Goal: Feedback & Contribution: Contribute content

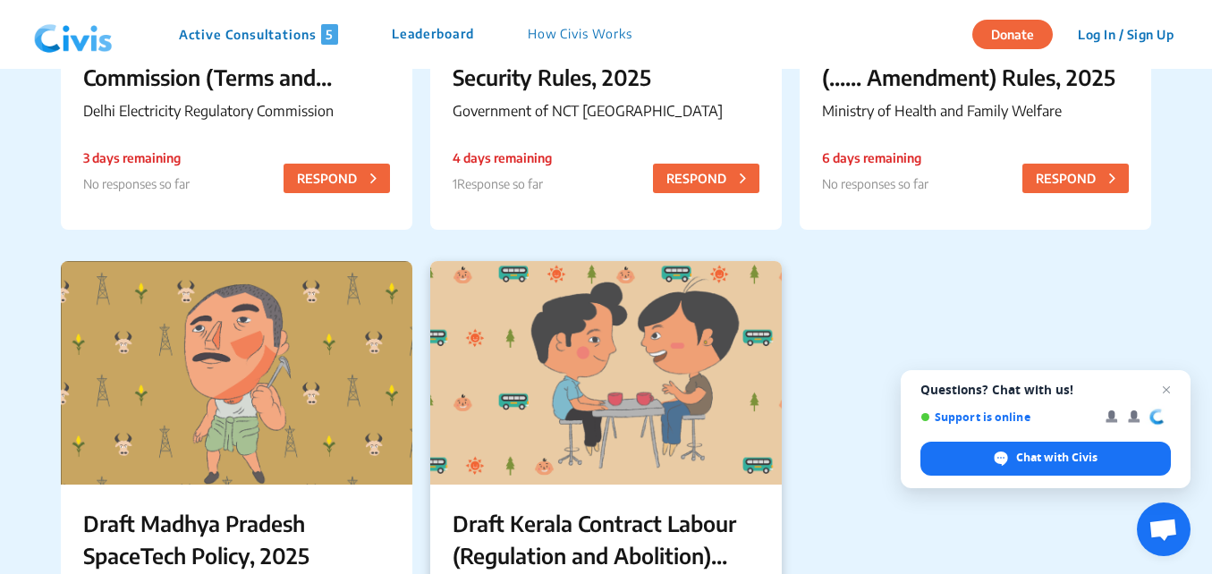
scroll to position [447, 0]
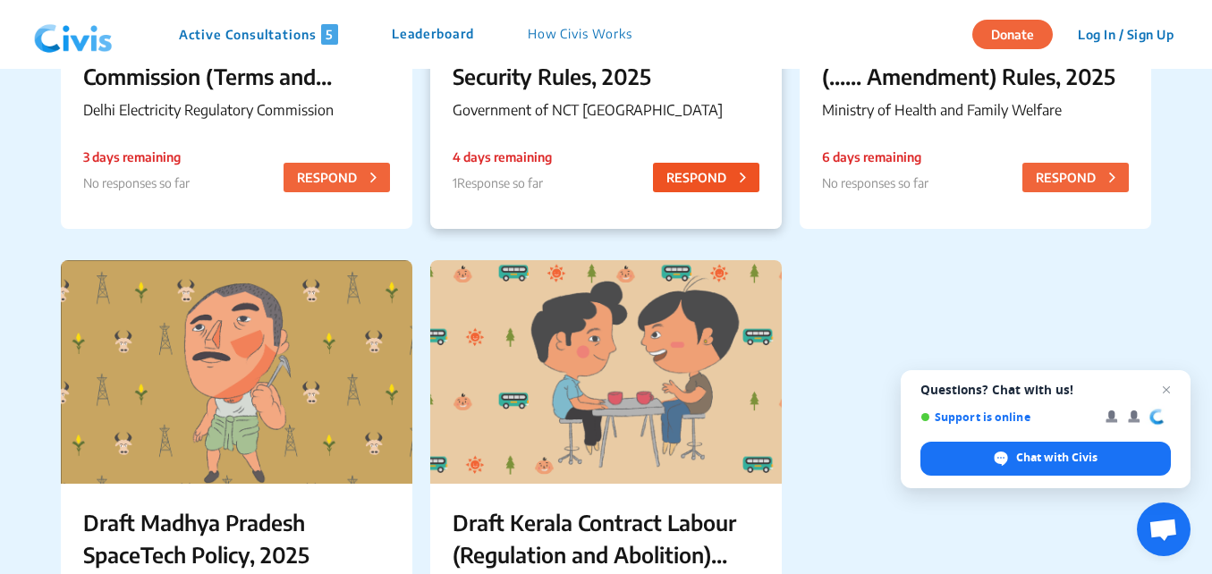
click at [707, 180] on button "RESPOND" at bounding box center [706, 178] width 106 height 30
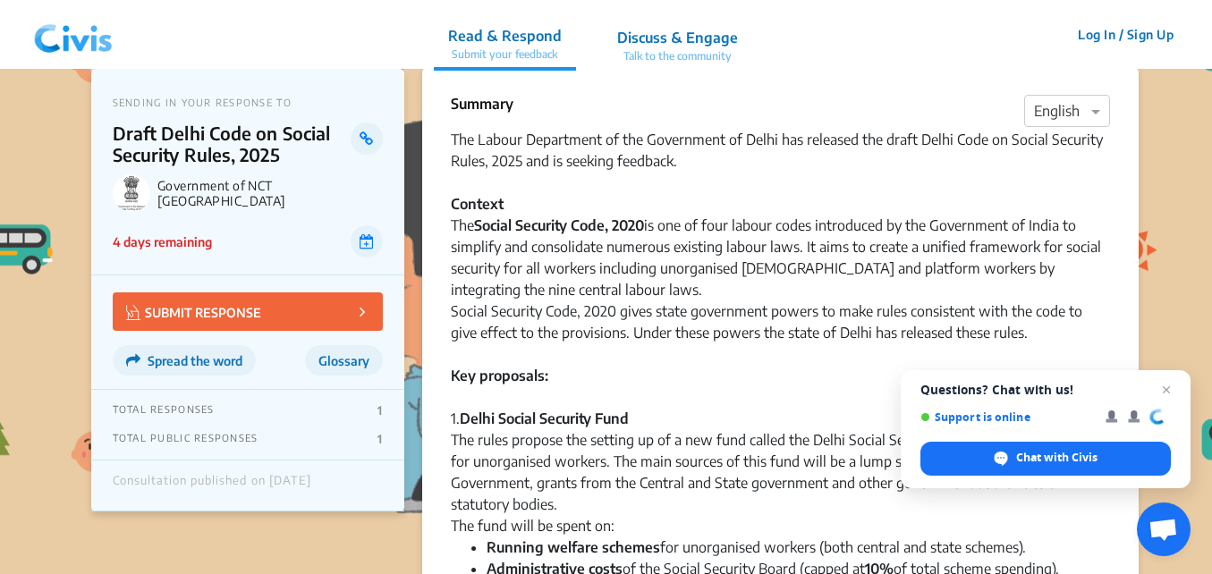
scroll to position [89, 0]
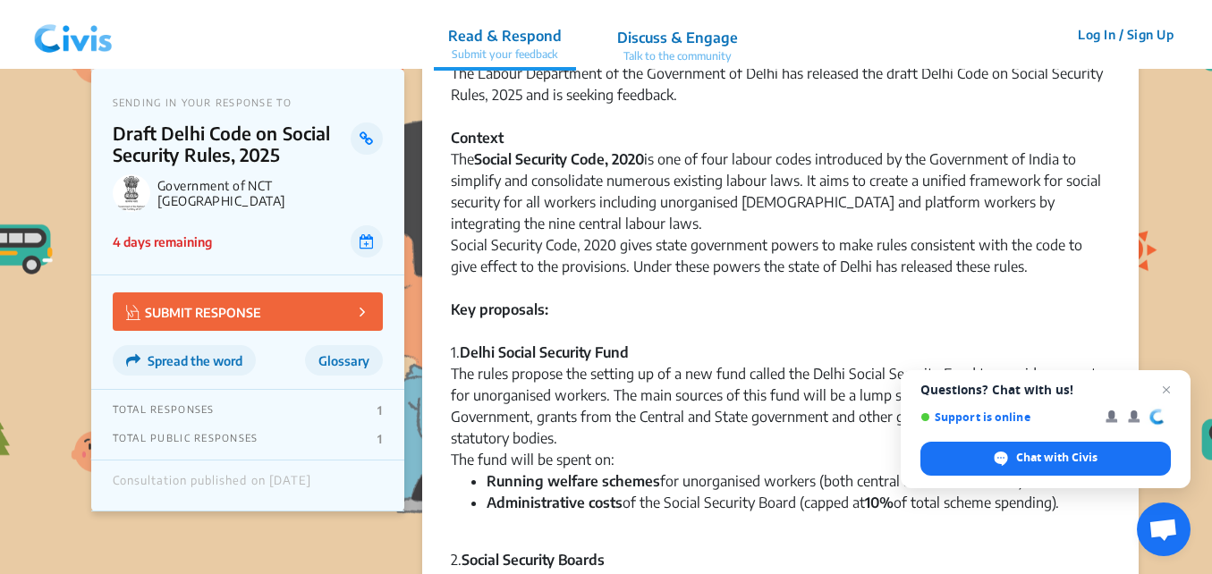
click at [230, 313] on p "SUBMIT RESPONSE" at bounding box center [193, 312] width 135 height 21
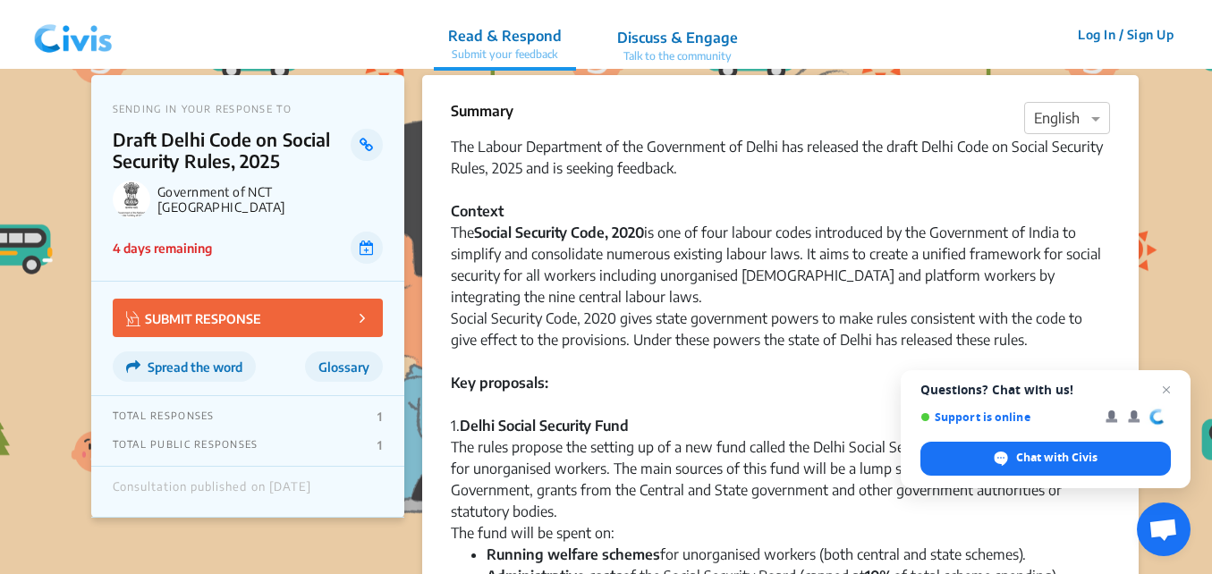
scroll to position [0, 0]
